Goal: Task Accomplishment & Management: Complete application form

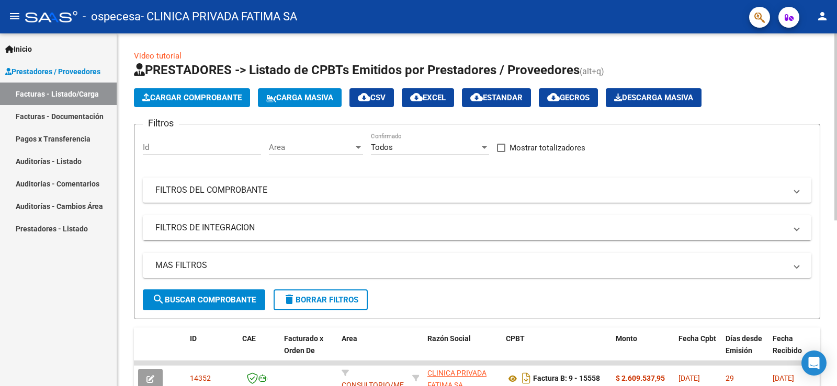
click at [206, 94] on span "Cargar Comprobante" at bounding box center [191, 97] width 99 height 9
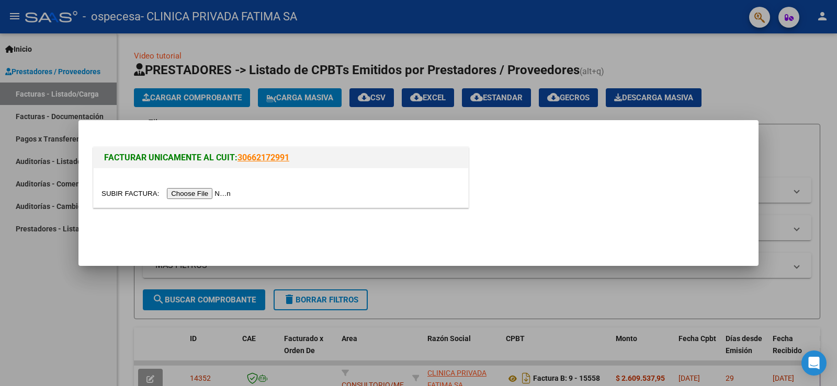
click at [213, 193] on input "file" at bounding box center [167, 193] width 132 height 11
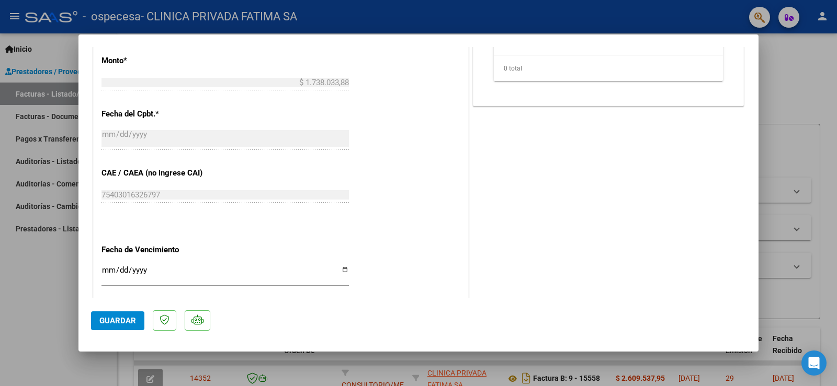
scroll to position [523, 0]
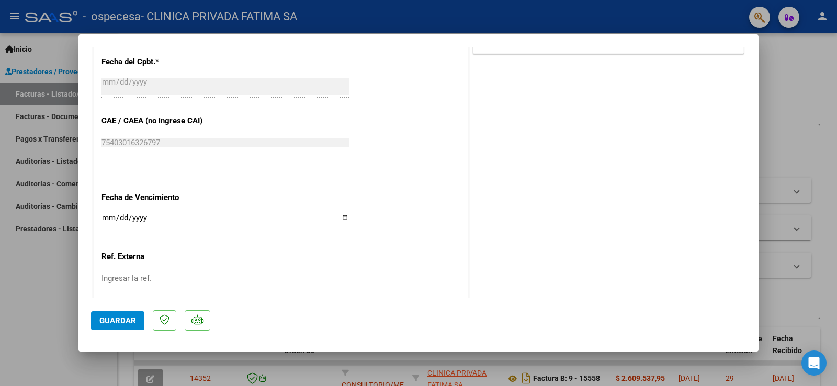
click at [107, 216] on input "Ingresar la fecha" at bounding box center [224, 222] width 247 height 17
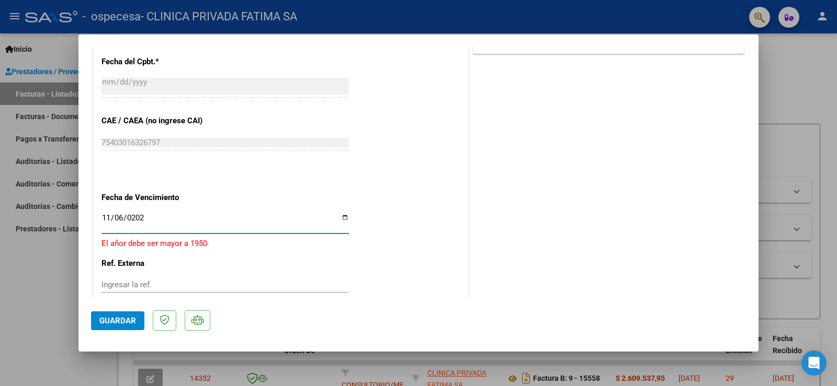
type input "[DATE]"
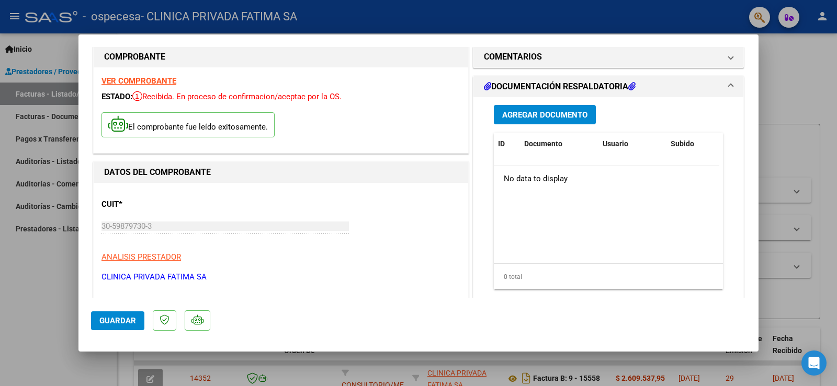
scroll to position [0, 0]
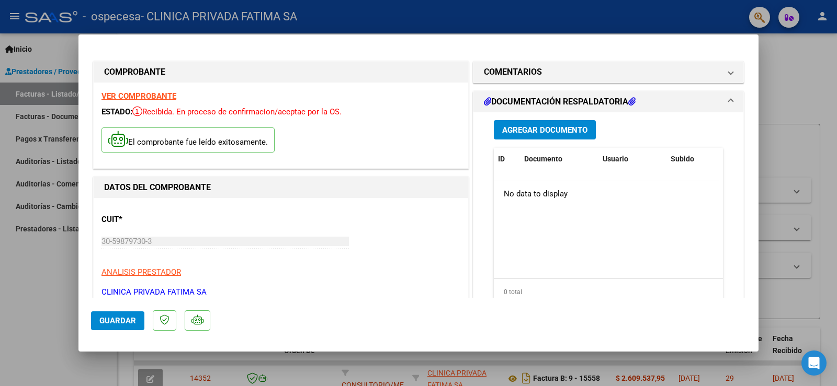
click at [536, 129] on span "Agregar Documento" at bounding box center [544, 129] width 85 height 9
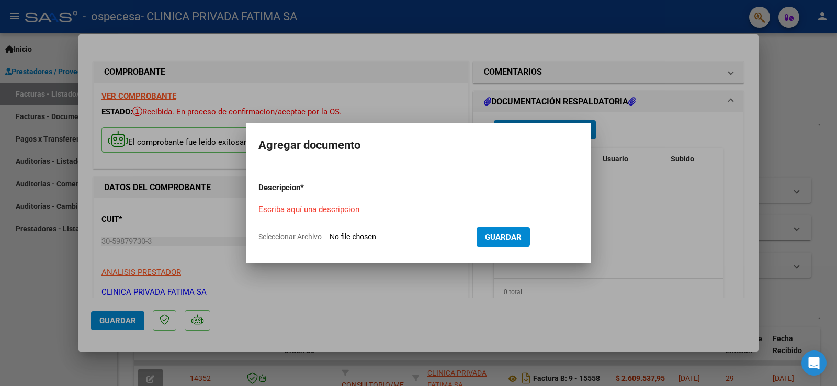
click at [365, 235] on input "Seleccionar Archivo" at bounding box center [398, 238] width 139 height 10
type input "C:\fakepath\CERAMICA ESP. 09-2025.pdf"
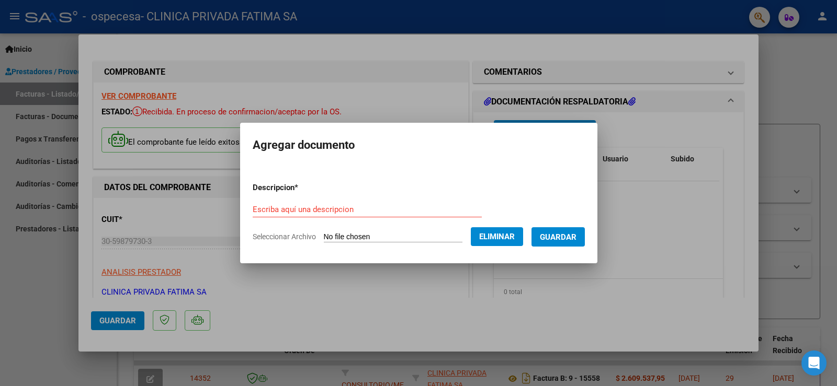
click at [568, 235] on span "Guardar" at bounding box center [558, 237] width 37 height 9
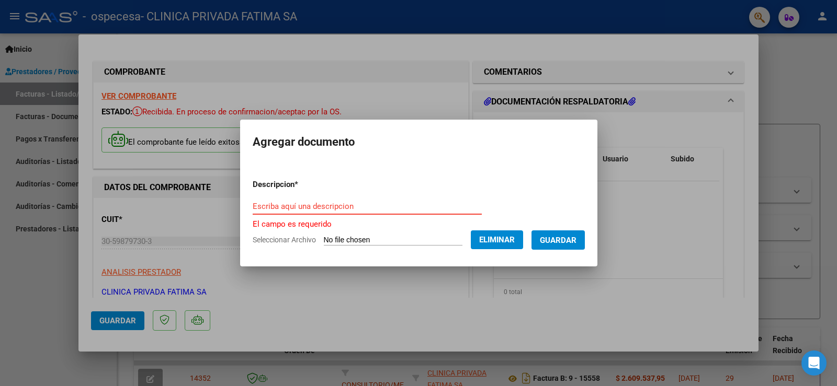
click at [273, 208] on input "Escriba aquí una descripcion" at bounding box center [367, 206] width 229 height 9
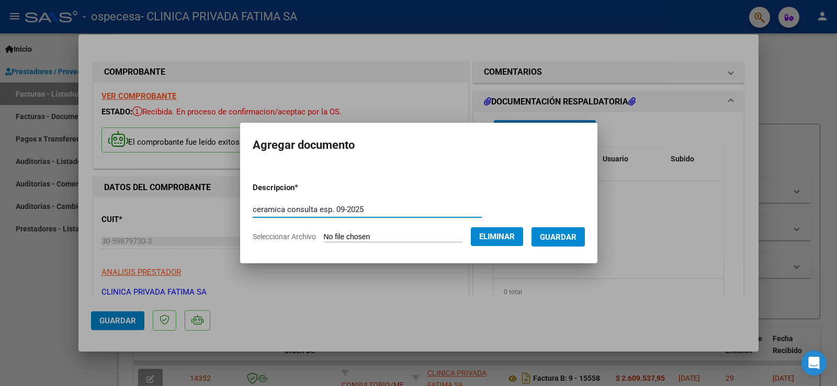
type input "ceramica consulta esp. 09-2025"
click at [566, 235] on span "Guardar" at bounding box center [558, 237] width 37 height 9
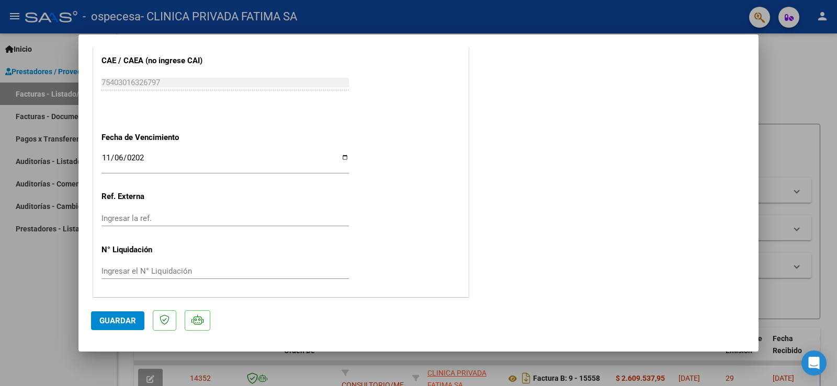
scroll to position [585, 0]
click at [122, 322] on span "Guardar" at bounding box center [117, 320] width 37 height 9
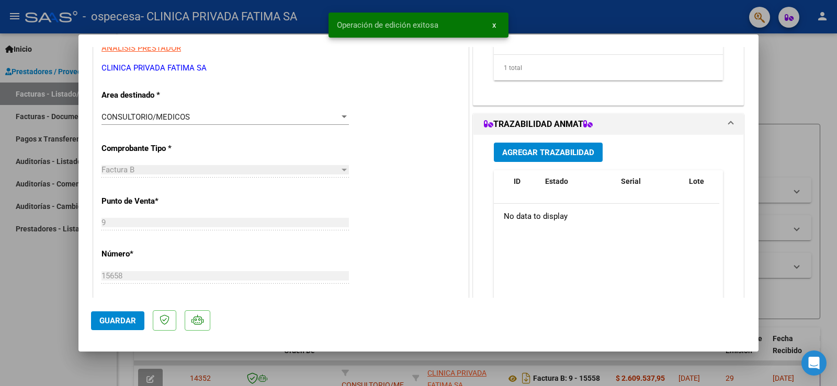
scroll to position [114, 0]
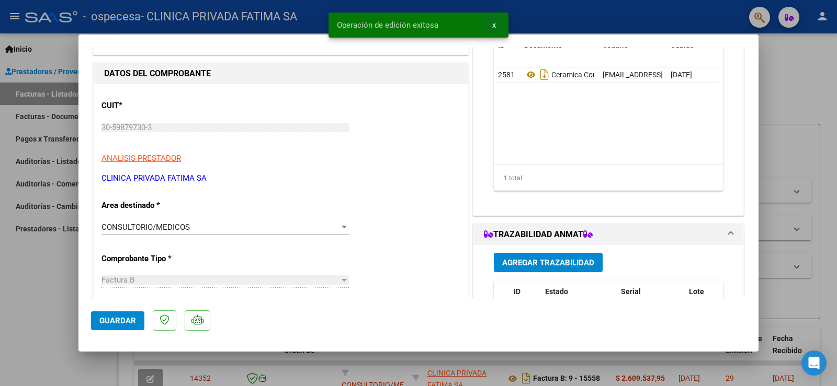
click at [494, 22] on span "x" at bounding box center [494, 24] width 4 height 9
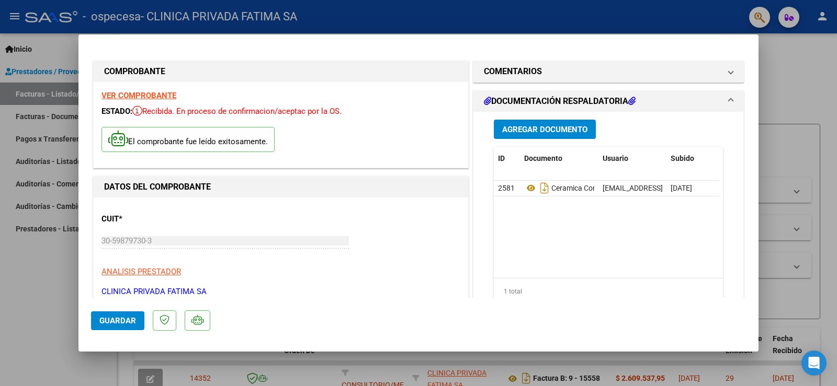
scroll to position [0, 0]
click at [50, 261] on div at bounding box center [418, 193] width 837 height 386
type input "$ 0,00"
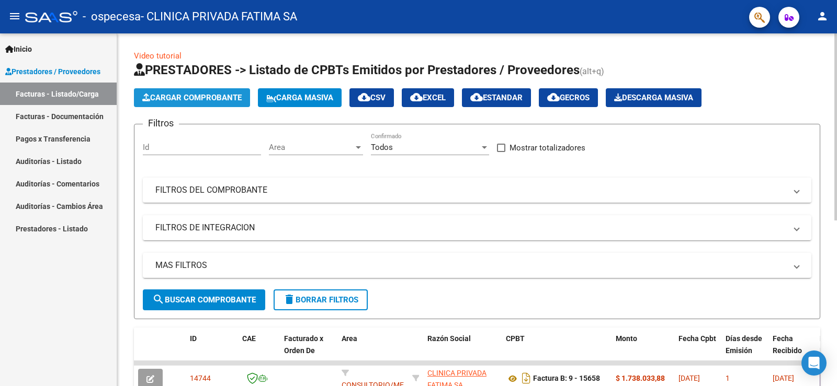
click at [221, 94] on span "Cargar Comprobante" at bounding box center [191, 97] width 99 height 9
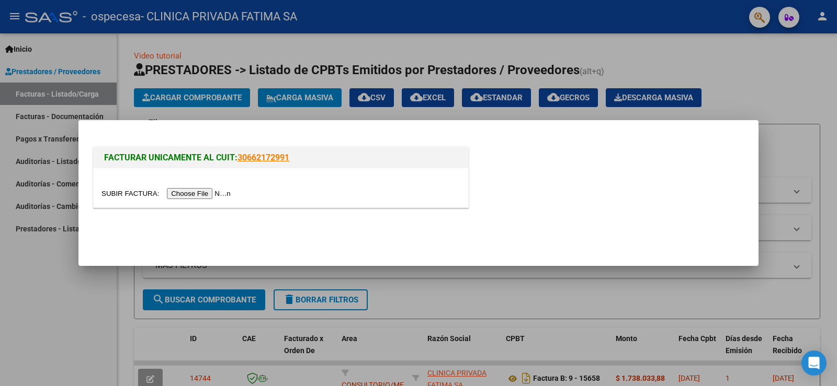
click at [202, 194] on input "file" at bounding box center [167, 193] width 132 height 11
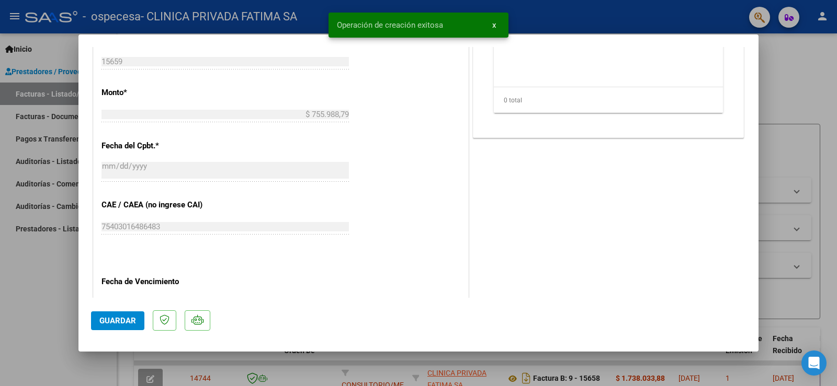
scroll to position [471, 0]
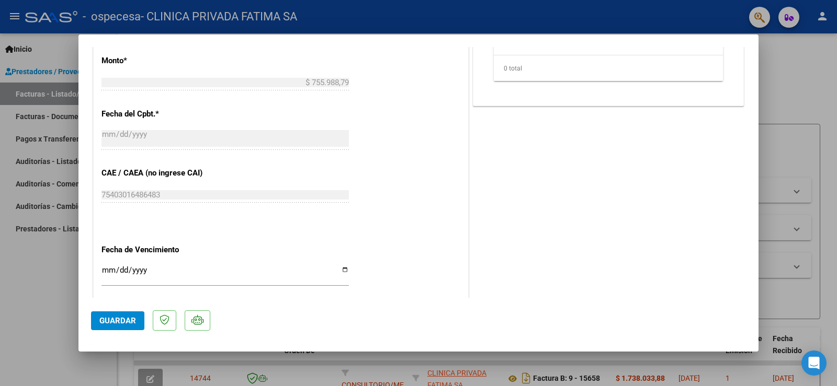
click at [108, 269] on input "Ingresar la fecha" at bounding box center [224, 274] width 247 height 17
click at [108, 268] on input "Ingresar la fecha" at bounding box center [224, 274] width 247 height 17
type input "[DATE]"
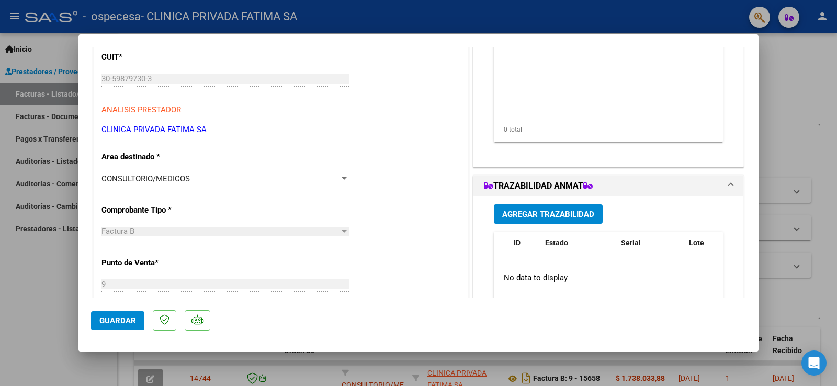
scroll to position [0, 0]
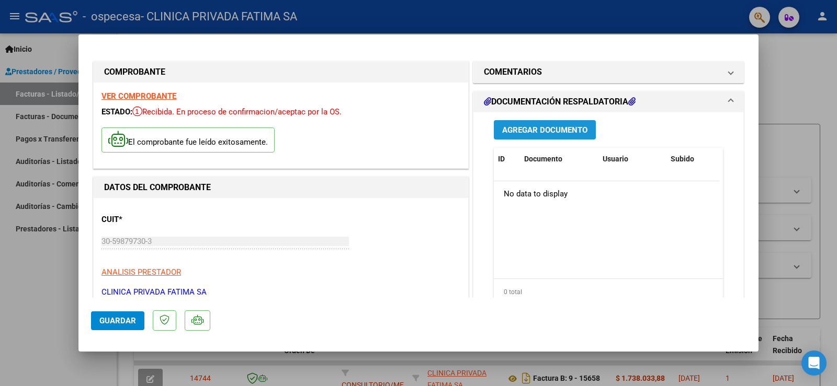
click at [520, 128] on span "Agregar Documento" at bounding box center [544, 129] width 85 height 9
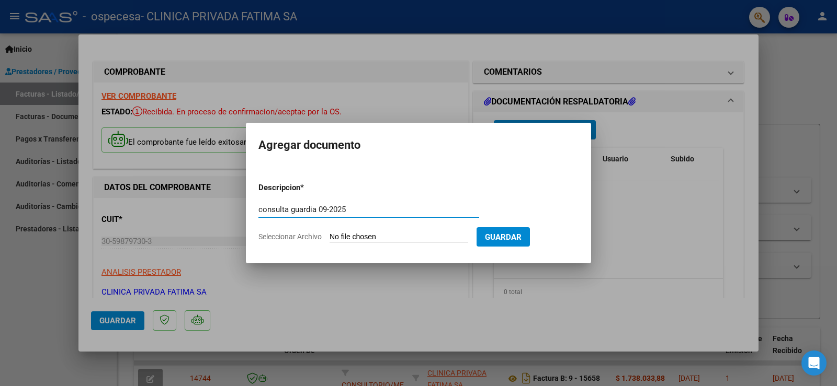
type input "consulta guardia 09-2025"
click at [403, 235] on input "Seleccionar Archivo" at bounding box center [398, 238] width 139 height 10
type input "C:\fakepath\CERAMICA GUARD. 09-2025.pdf"
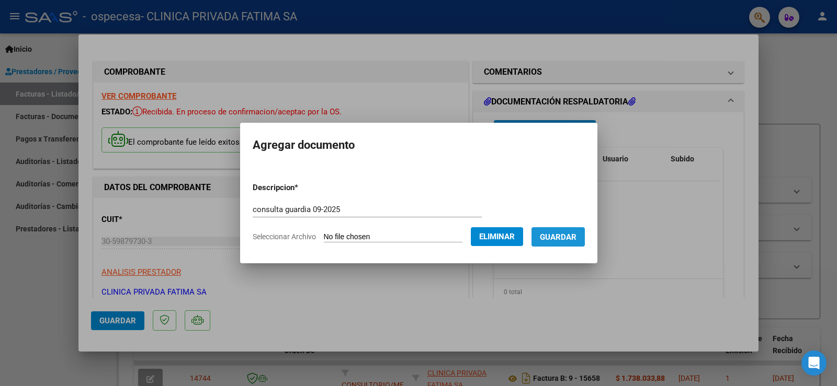
click at [566, 238] on span "Guardar" at bounding box center [558, 237] width 37 height 9
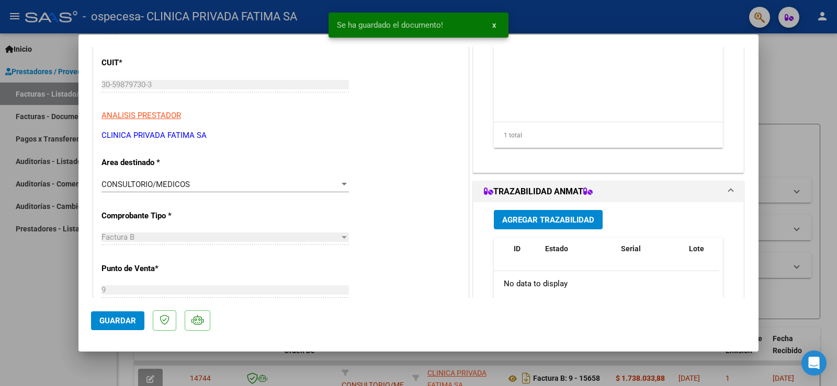
scroll to position [366, 0]
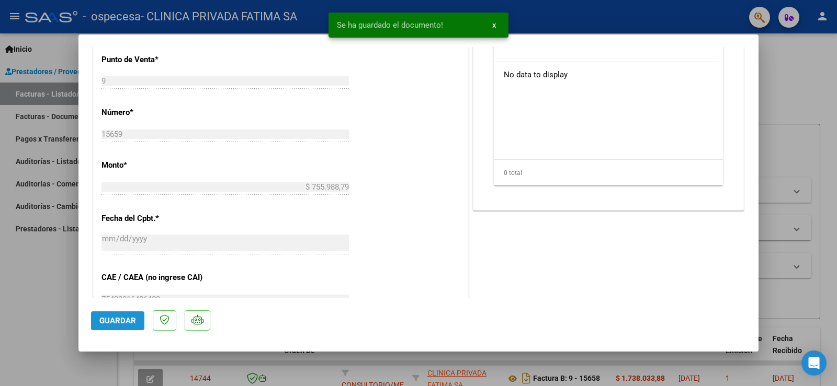
click at [121, 319] on span "Guardar" at bounding box center [117, 320] width 37 height 9
click at [495, 25] on span "x" at bounding box center [494, 24] width 4 height 9
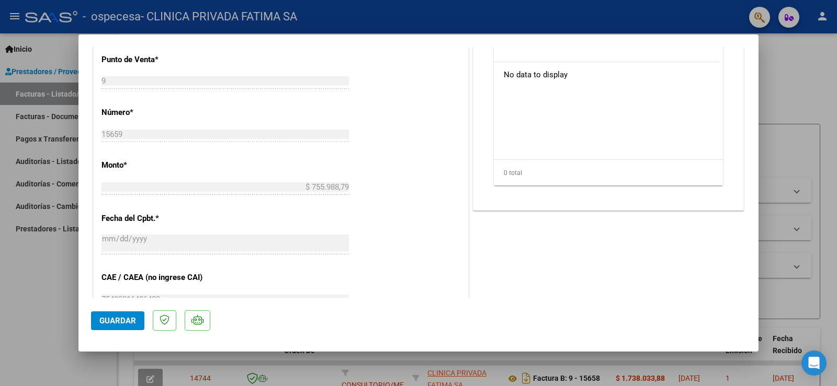
click at [794, 132] on div at bounding box center [418, 193] width 837 height 386
type input "$ 0,00"
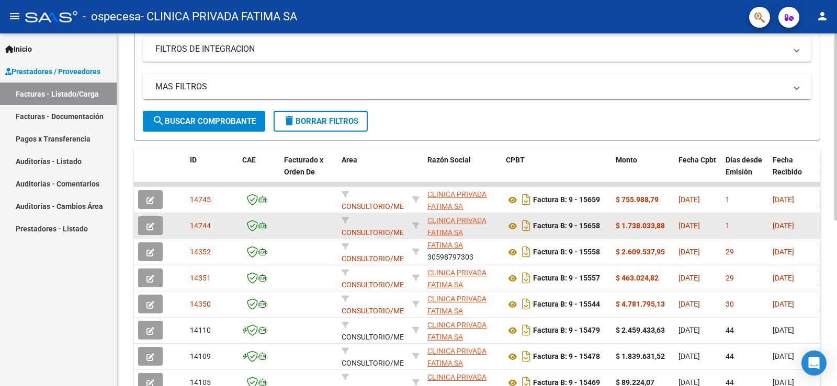
scroll to position [157, 0]
